Goal: Transaction & Acquisition: Purchase product/service

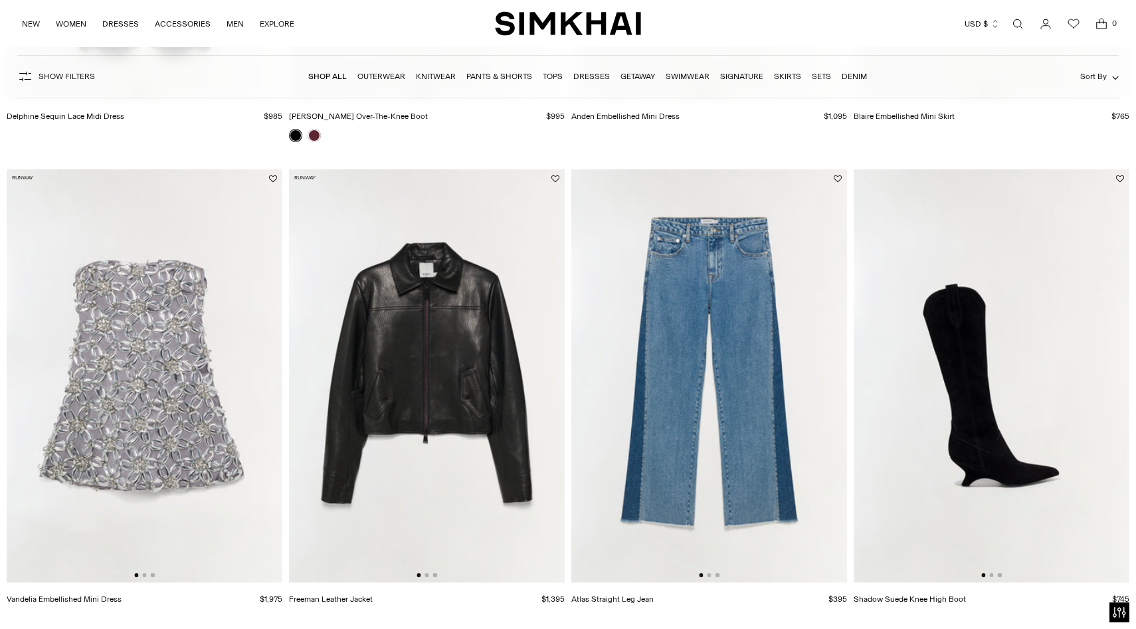
scroll to position [3162, 0]
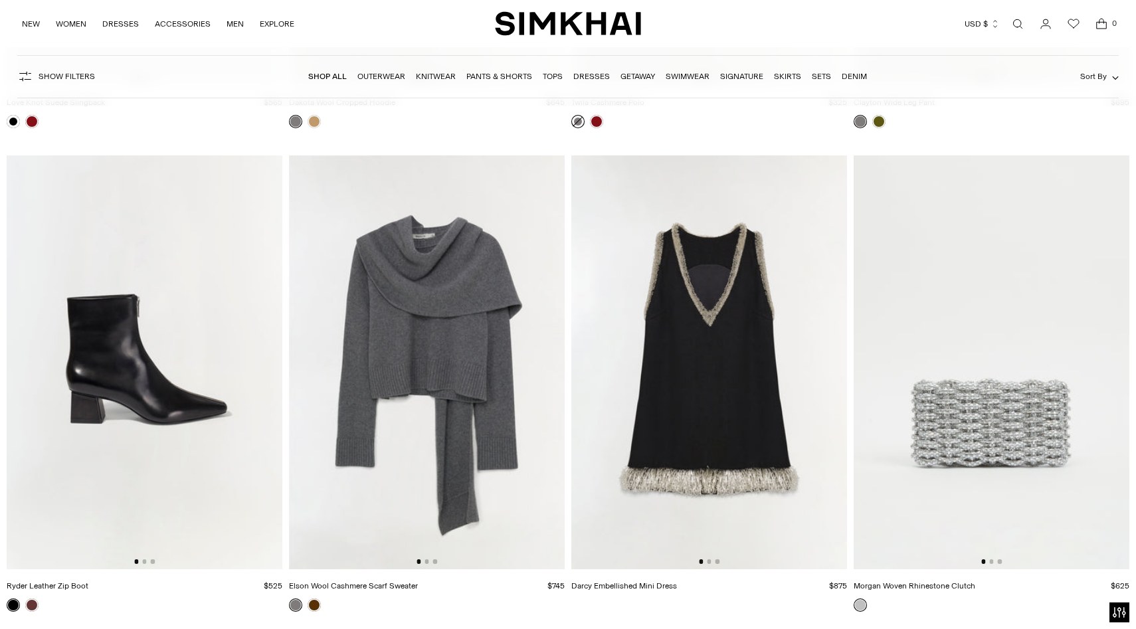
scroll to position [10225, 0]
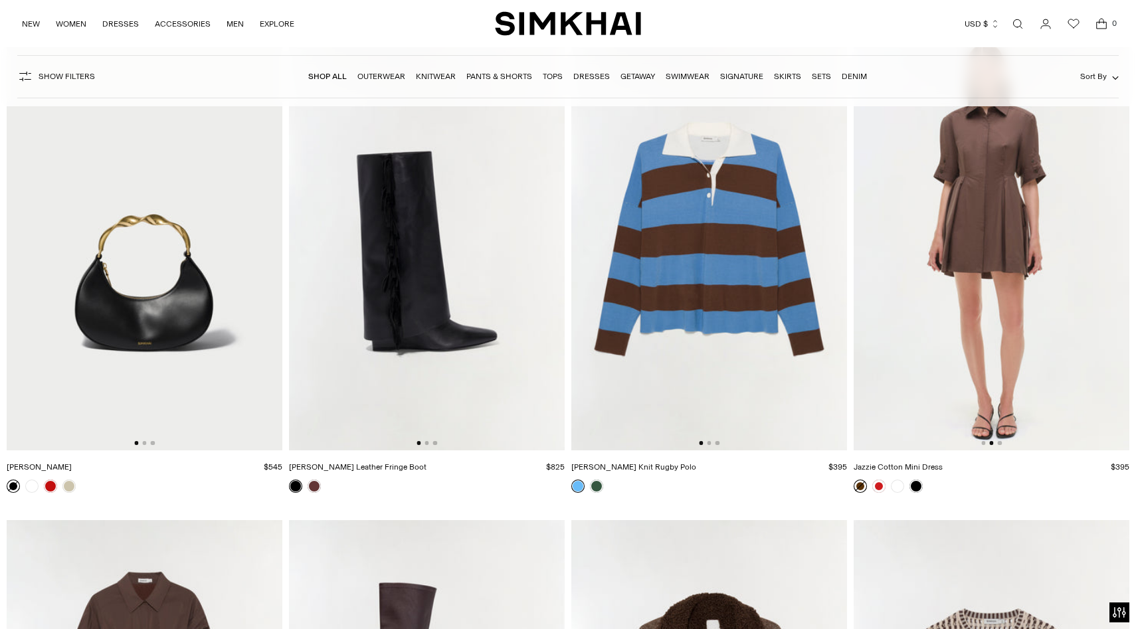
scroll to position [12597, 0]
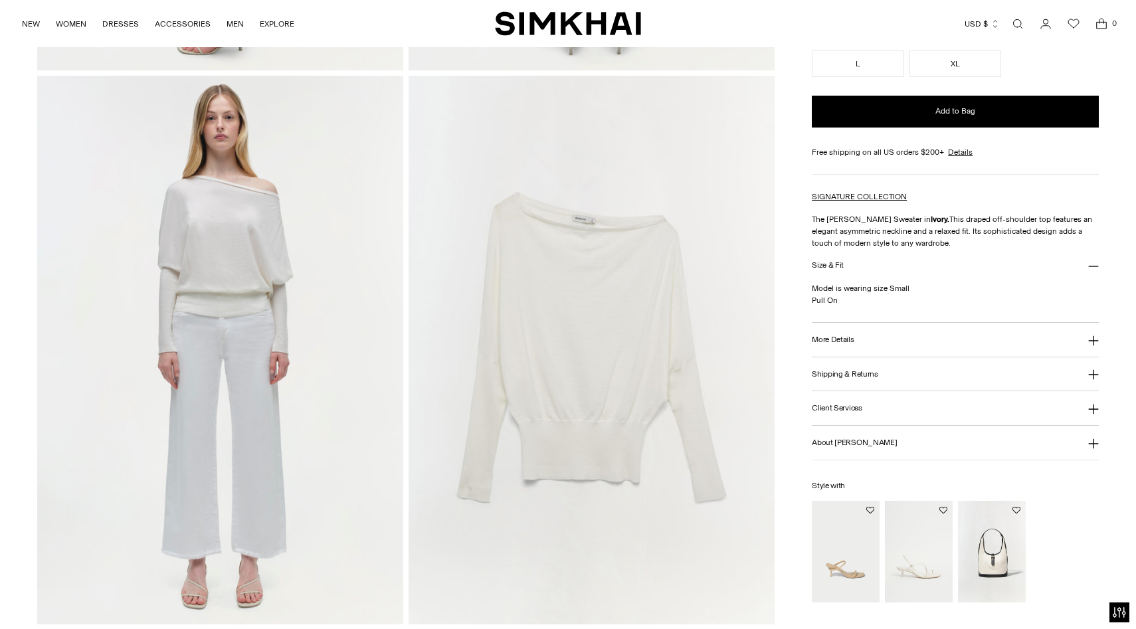
scroll to position [1129, 0]
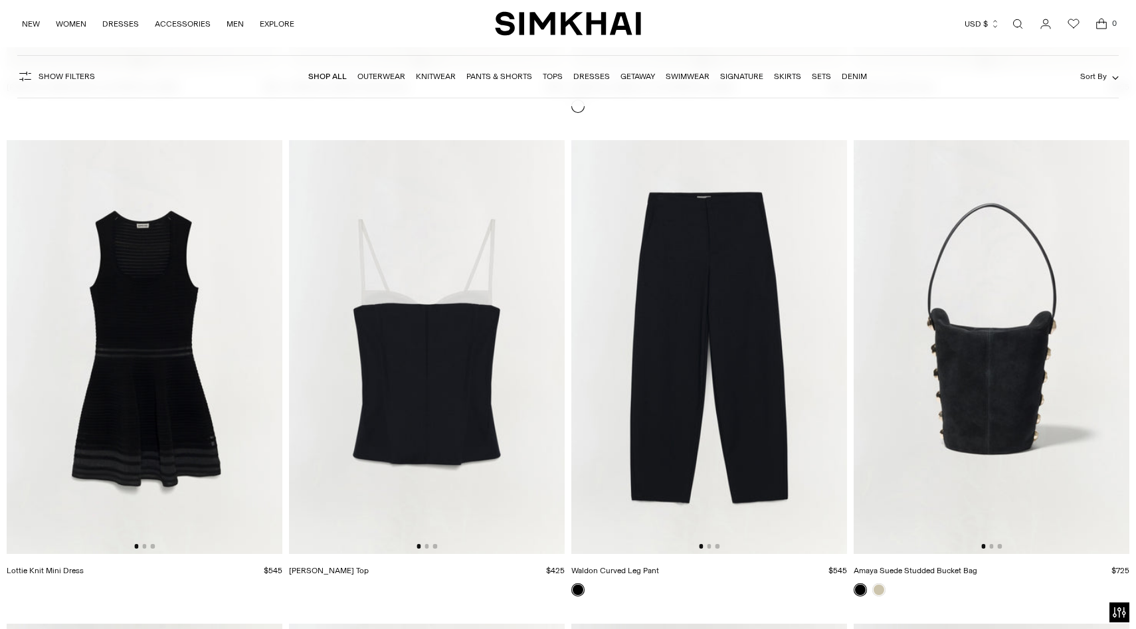
scroll to position [27732, 0]
